Goal: Information Seeking & Learning: Learn about a topic

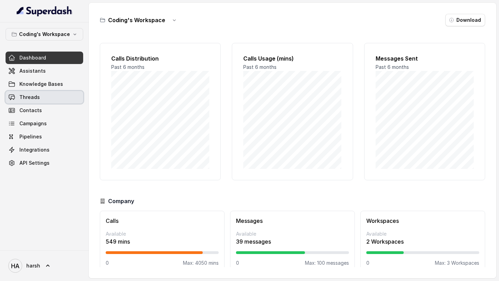
click at [38, 102] on link "Threads" at bounding box center [45, 97] width 78 height 12
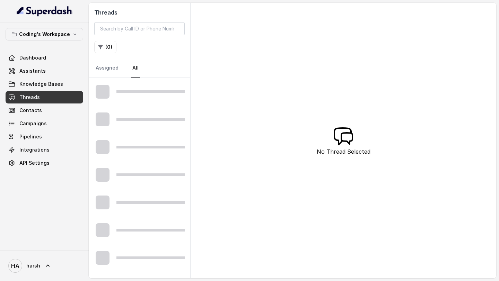
click at [36, 55] on span "Dashboard" at bounding box center [32, 57] width 27 height 7
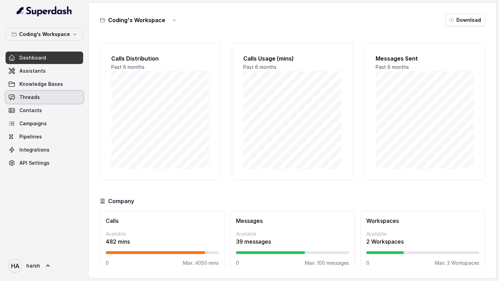
click at [26, 96] on span "Threads" at bounding box center [29, 97] width 20 height 7
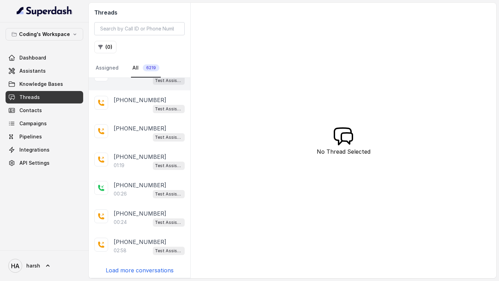
scroll to position [102, 0]
click at [124, 267] on p "Load more conversations" at bounding box center [140, 270] width 68 height 8
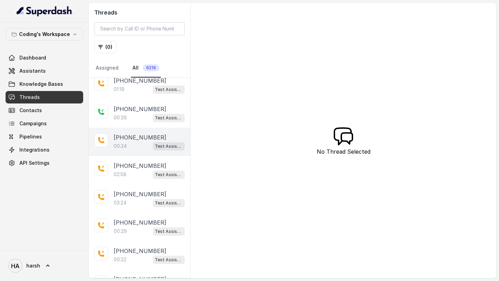
scroll to position [180, 0]
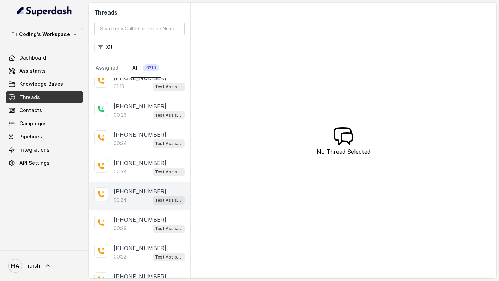
click at [144, 200] on div "03:24 Test Assistant-3" at bounding box center [149, 200] width 71 height 9
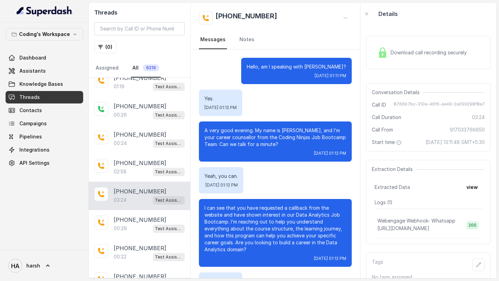
scroll to position [999, 0]
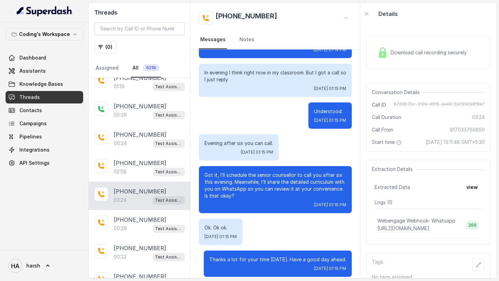
click at [411, 49] on span "Download call recording securely" at bounding box center [430, 52] width 79 height 7
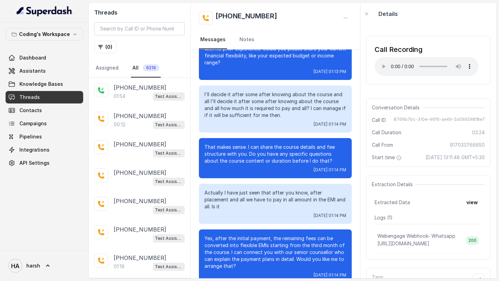
scroll to position [705, 0]
